Goal: Transaction & Acquisition: Purchase product/service

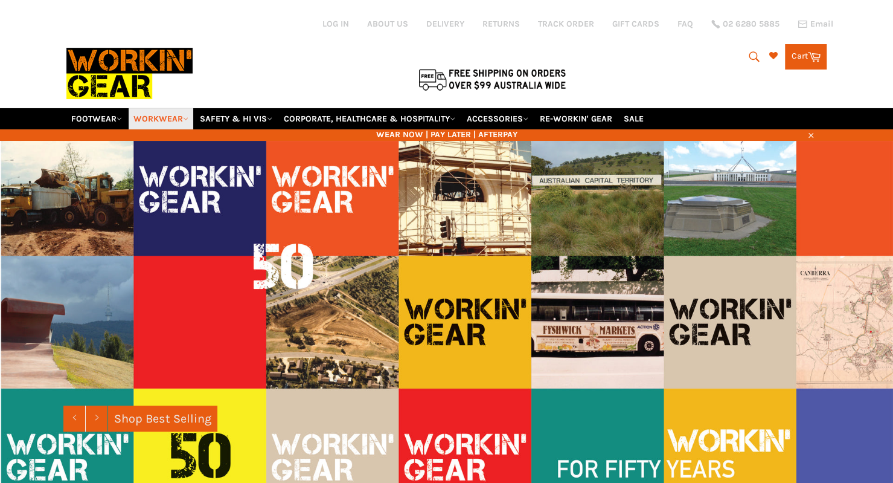
click at [167, 108] on link "WORKWEAR" at bounding box center [161, 118] width 65 height 21
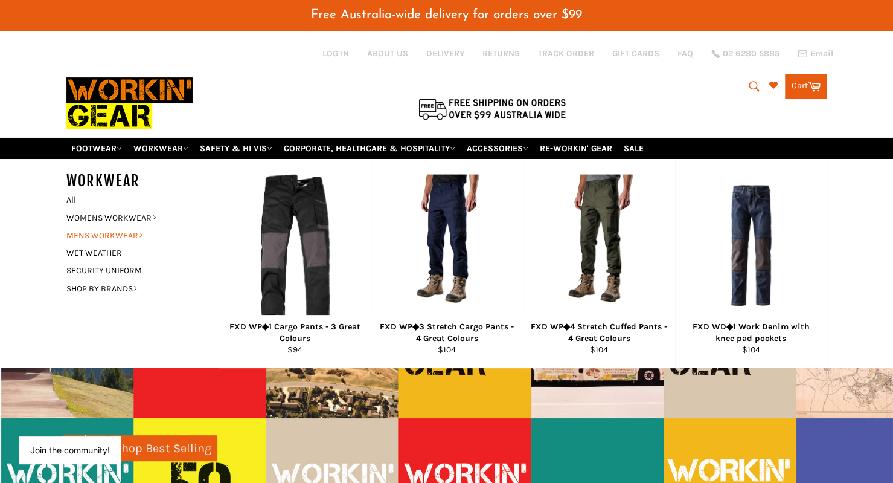
click at [137, 227] on link "MENS WORKWEAR" at bounding box center [133, 236] width 146 height 18
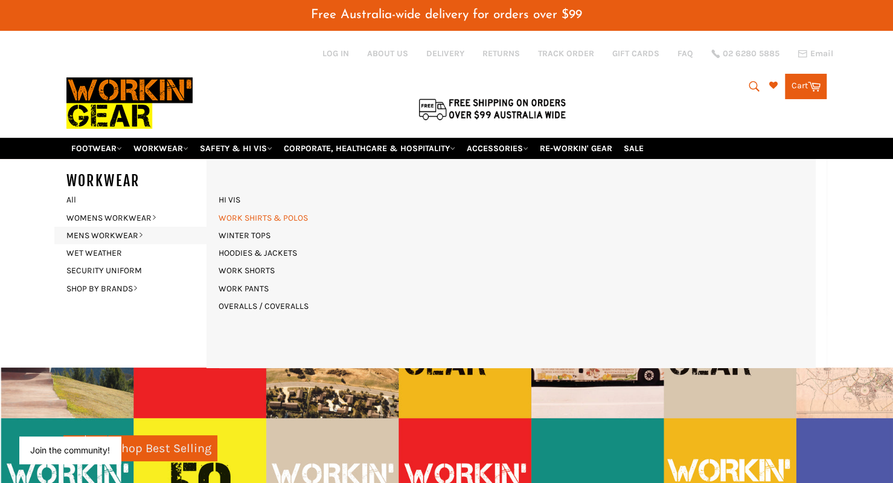
click at [254, 209] on link "WORK SHIRTS & POLOS" at bounding box center [263, 218] width 101 height 18
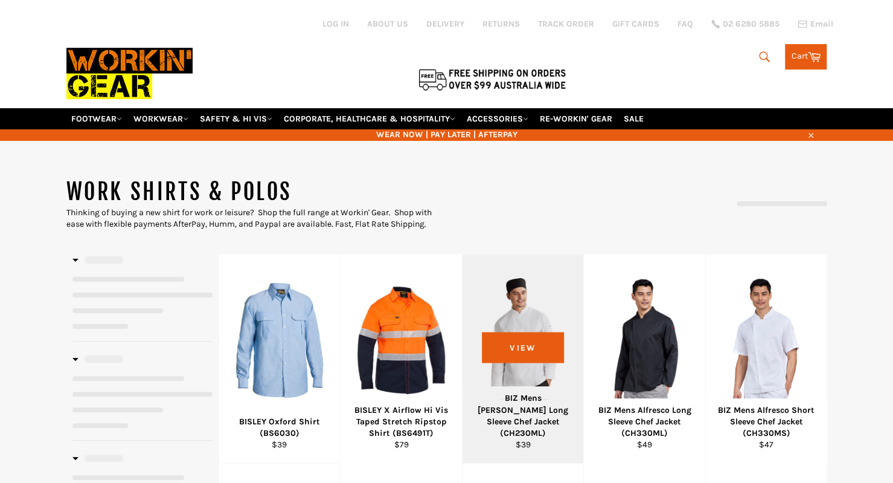
select select "**********"
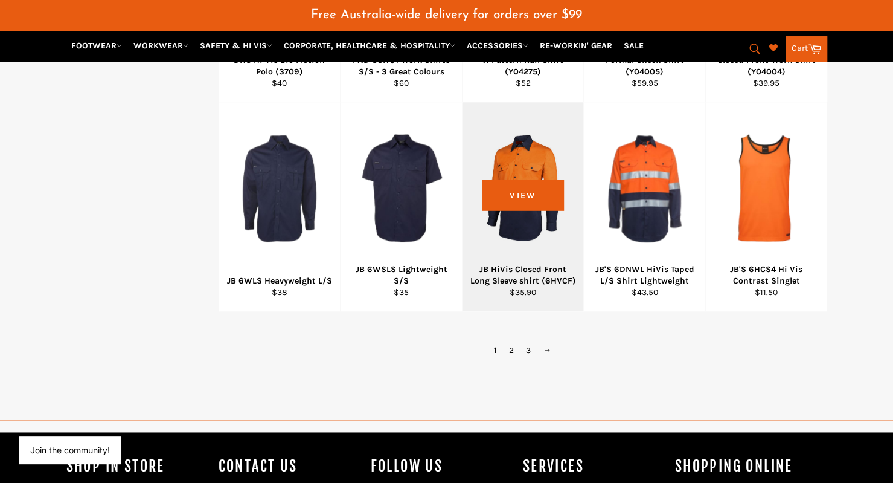
scroll to position [890, 0]
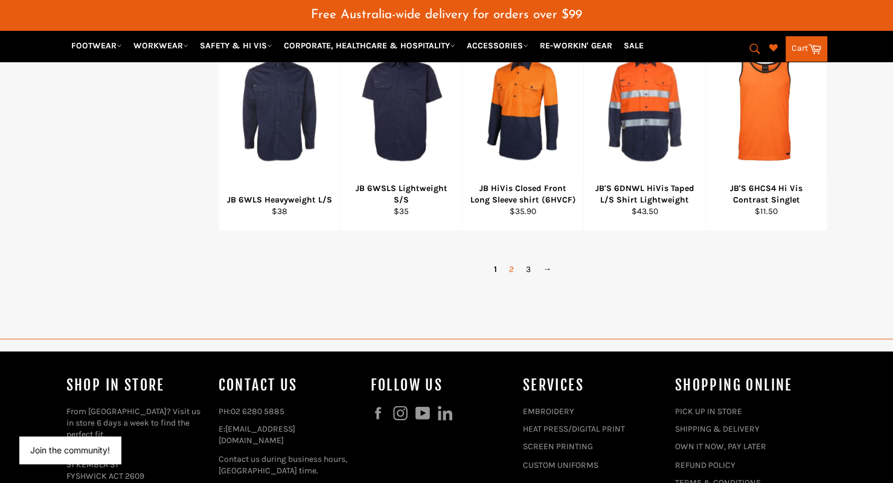
click at [509, 260] on link "2" at bounding box center [511, 269] width 17 height 18
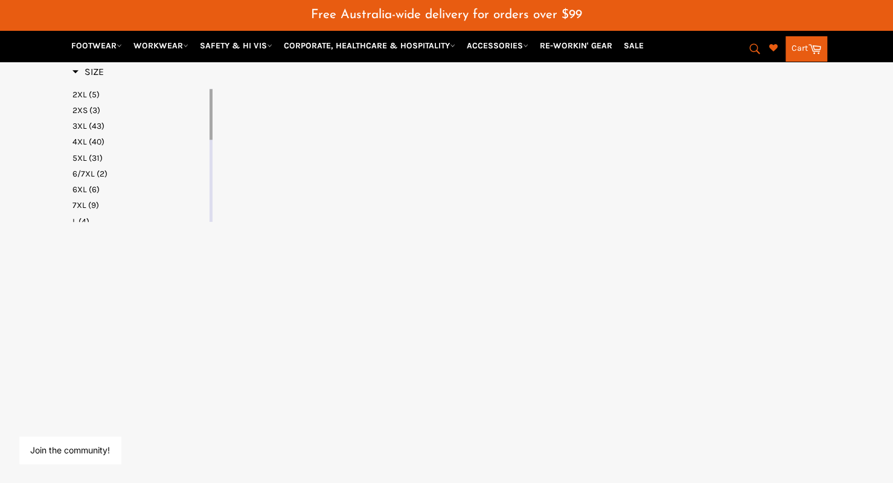
select select "**********"
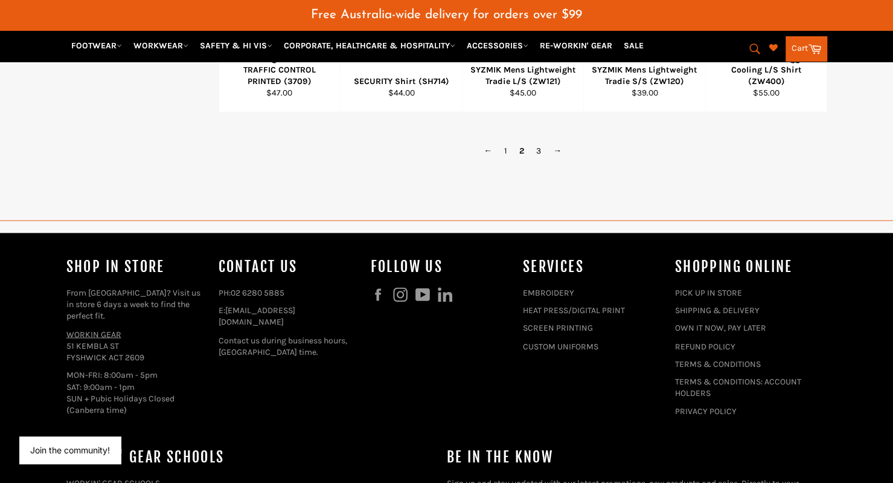
scroll to position [1024, 0]
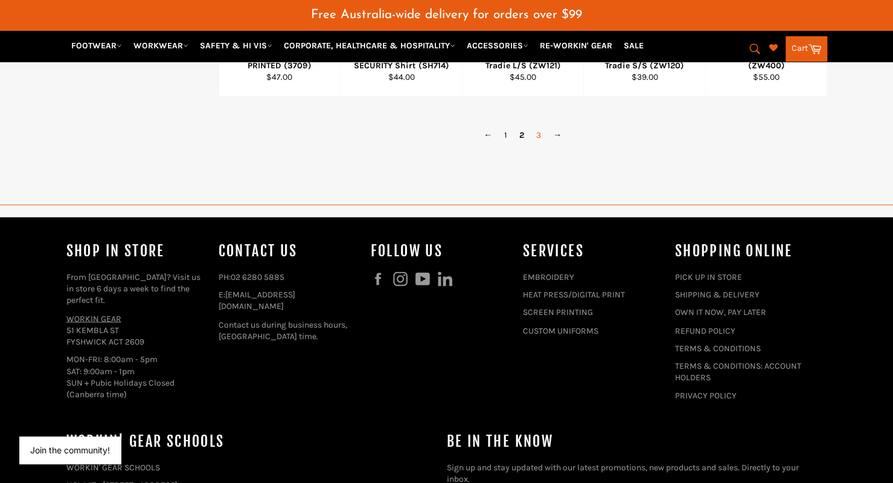
click at [542, 126] on link "3" at bounding box center [538, 135] width 17 height 18
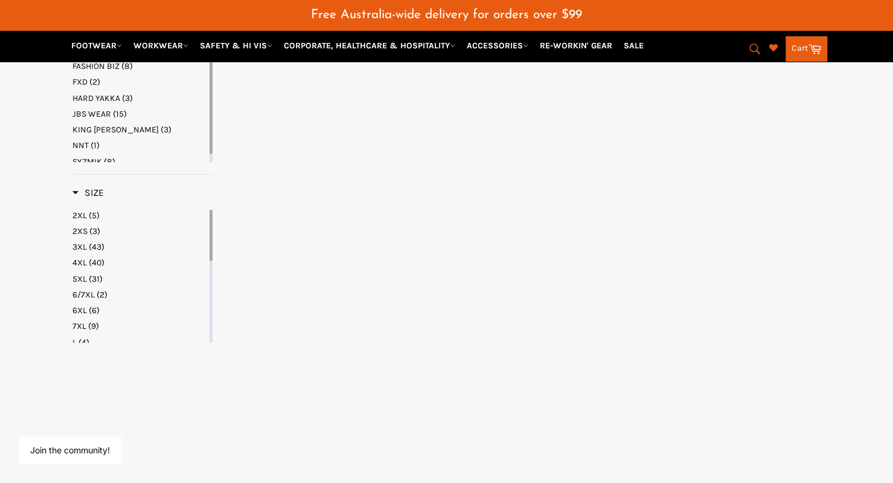
select select "**********"
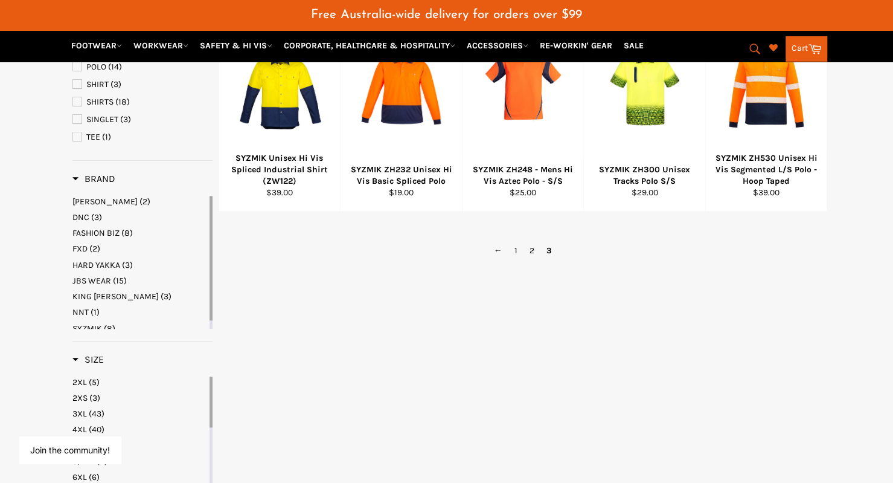
scroll to position [237, 0]
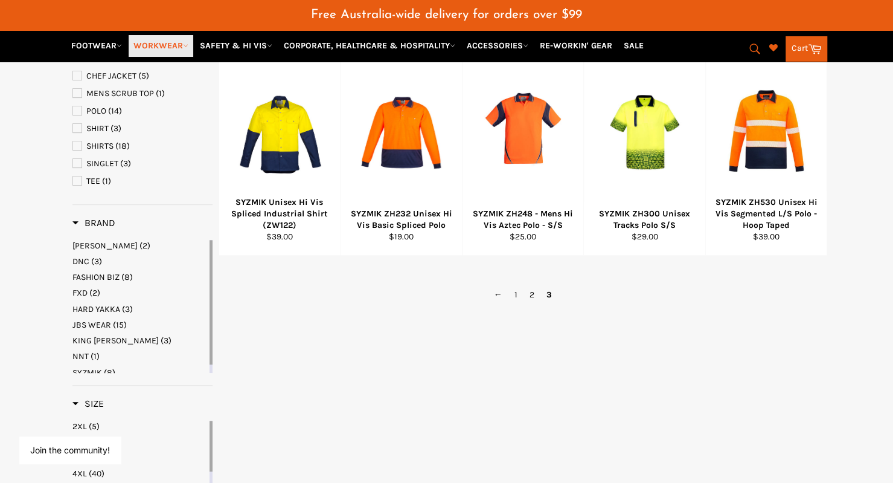
click at [160, 43] on link "WORKWEAR" at bounding box center [161, 45] width 65 height 21
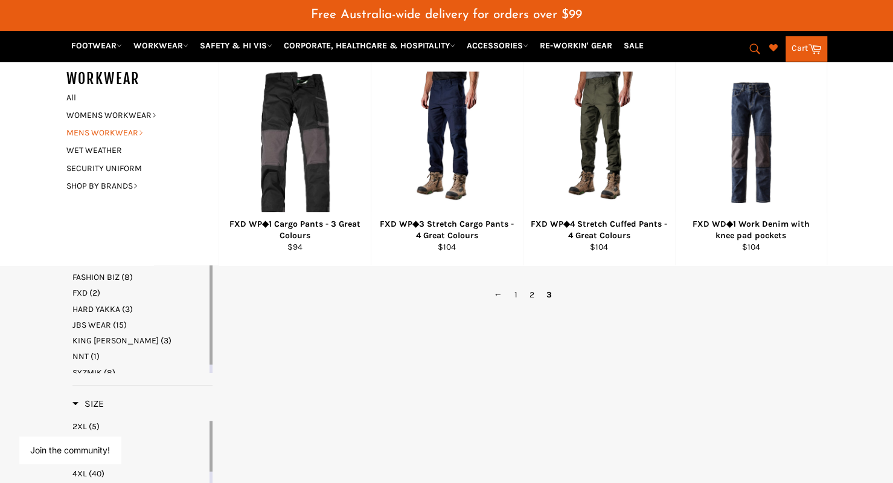
click at [103, 133] on link "MENS WORKWEAR" at bounding box center [133, 133] width 146 height 18
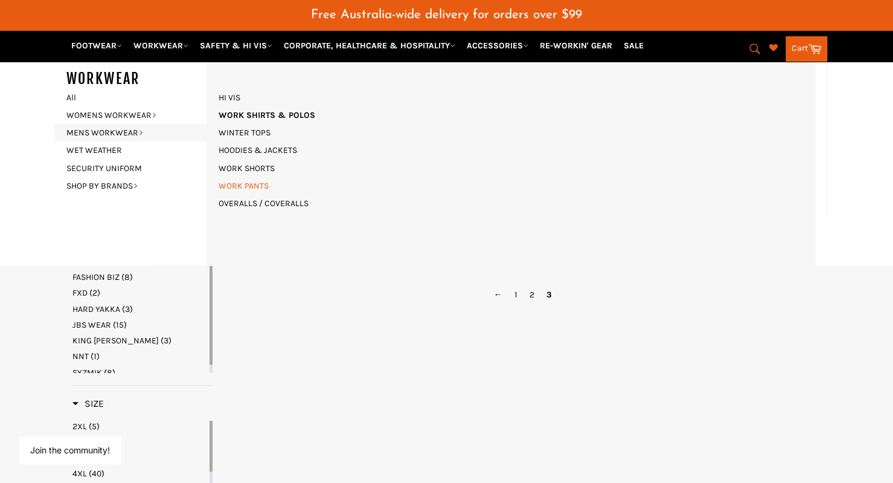
click at [240, 181] on link "WORK PANTS" at bounding box center [244, 186] width 62 height 18
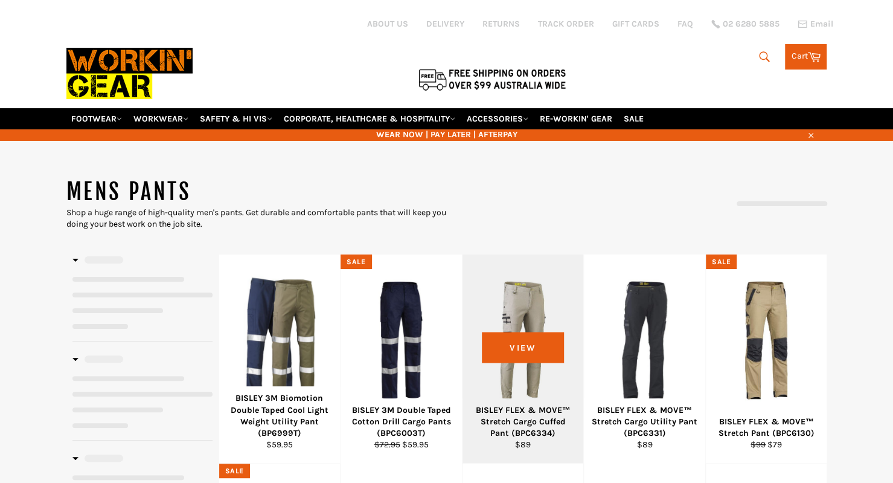
select select "**********"
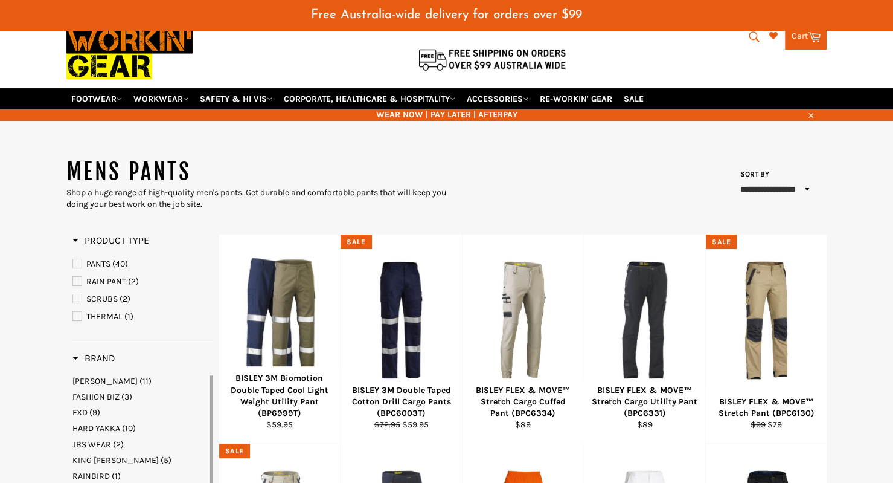
scroll to position [48, 0]
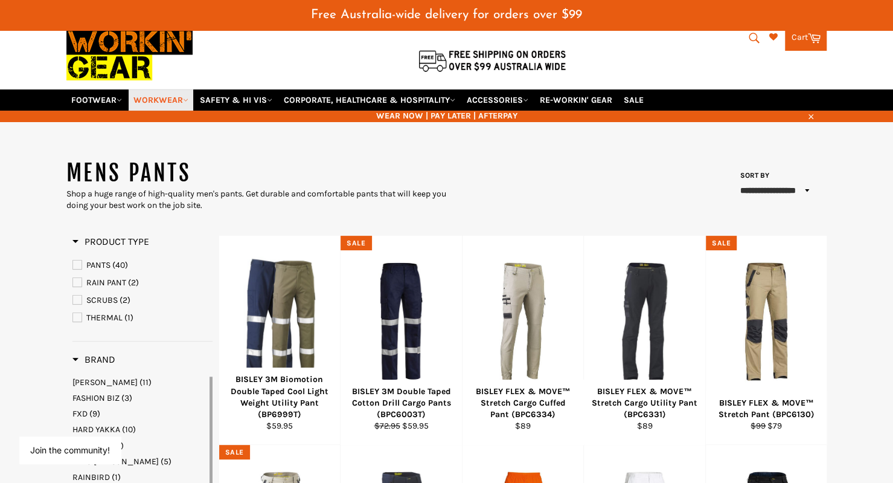
click at [150, 89] on link "WORKWEAR" at bounding box center [161, 99] width 65 height 21
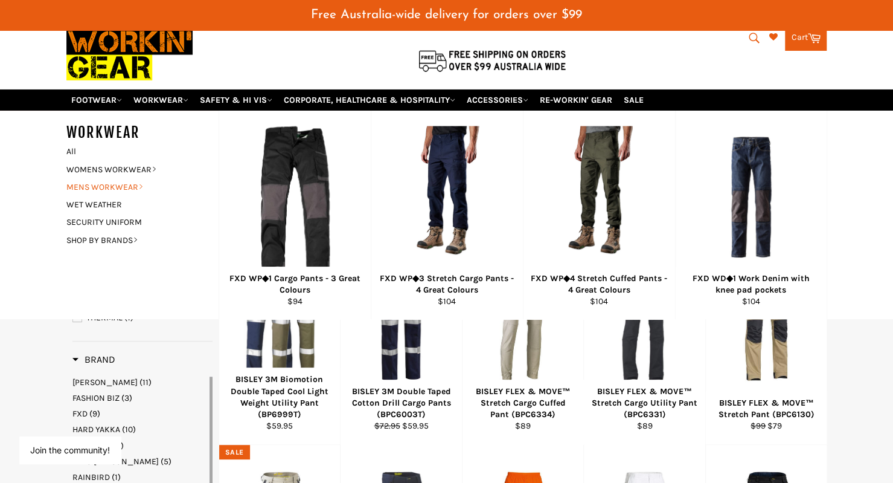
click at [122, 178] on link "MENS WORKWEAR" at bounding box center [133, 187] width 146 height 18
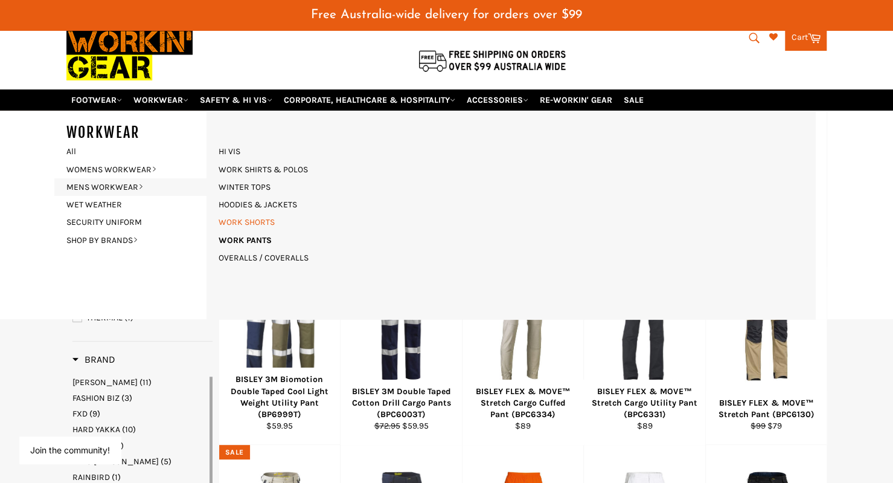
click at [253, 213] on link "WORK SHORTS" at bounding box center [247, 222] width 68 height 18
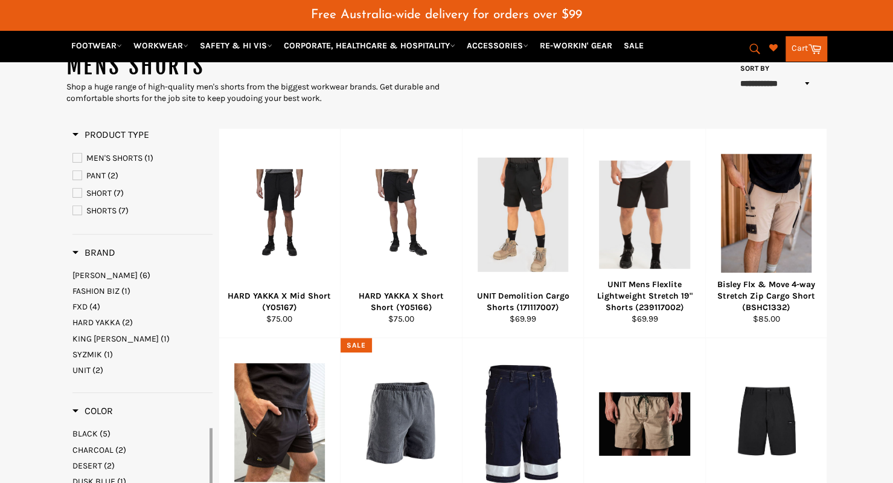
scroll to position [155, 0]
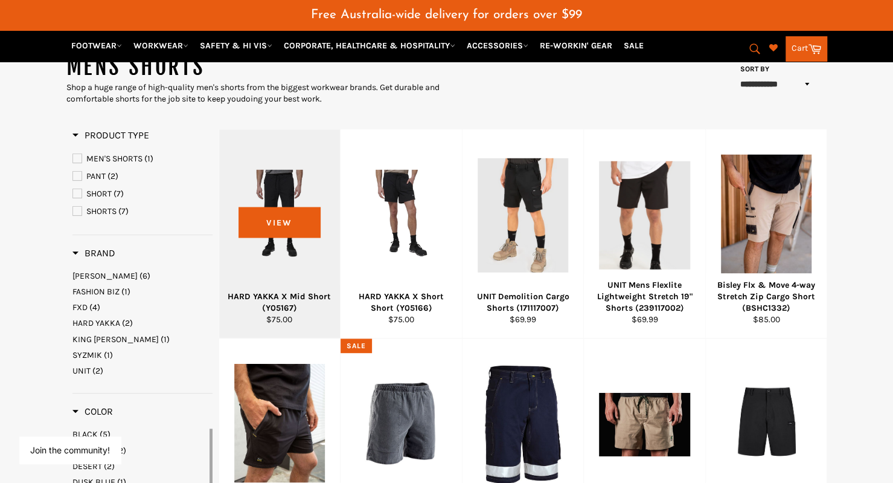
click at [263, 269] on div at bounding box center [279, 215] width 91 height 142
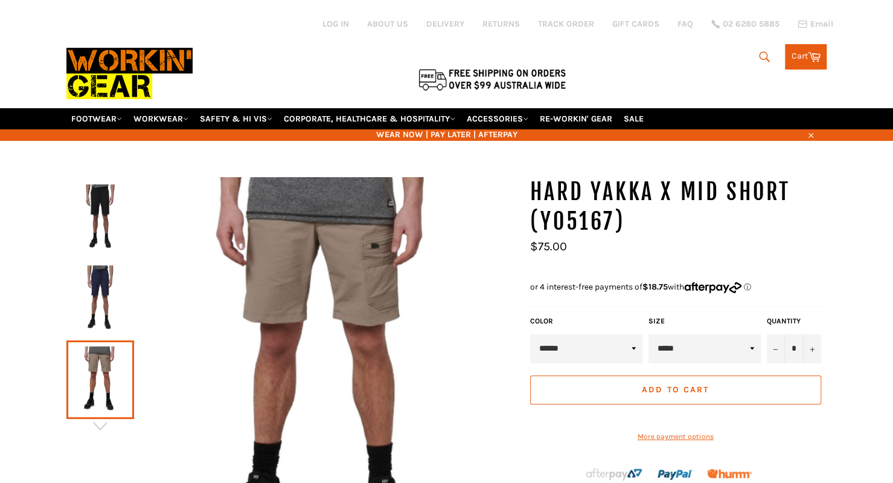
click at [101, 286] on img at bounding box center [100, 298] width 56 height 66
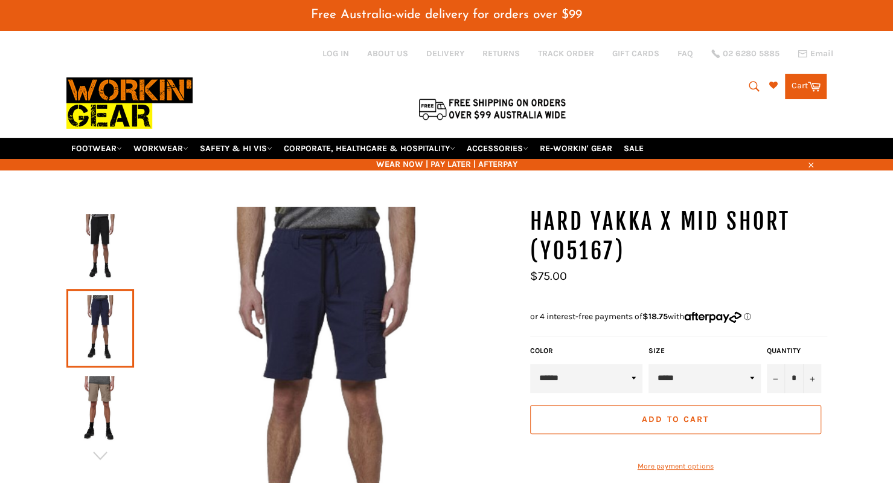
click at [86, 232] on img at bounding box center [100, 247] width 56 height 66
